Goal: Information Seeking & Learning: Learn about a topic

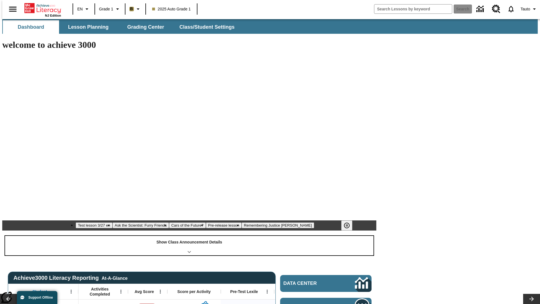
click at [189, 236] on div "Show Class Announcement Details" at bounding box center [189, 245] width 369 height 19
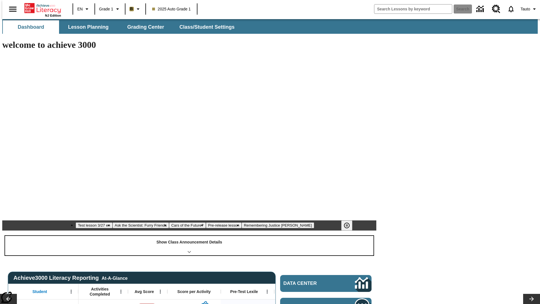
click at [189, 236] on div "Show Class Announcement Details" at bounding box center [189, 245] width 369 height 19
